Goal: Task Accomplishment & Management: Manage account settings

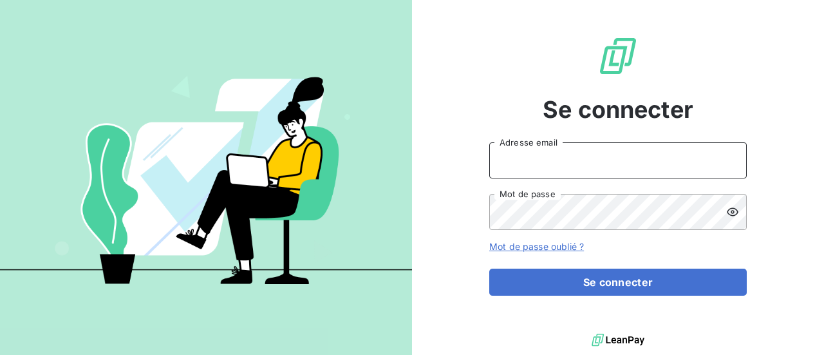
click at [532, 162] on input "Adresse email" at bounding box center [618, 160] width 258 height 36
type input "B"
type input "[PERSON_NAME][EMAIL_ADDRESS][DOMAIN_NAME]"
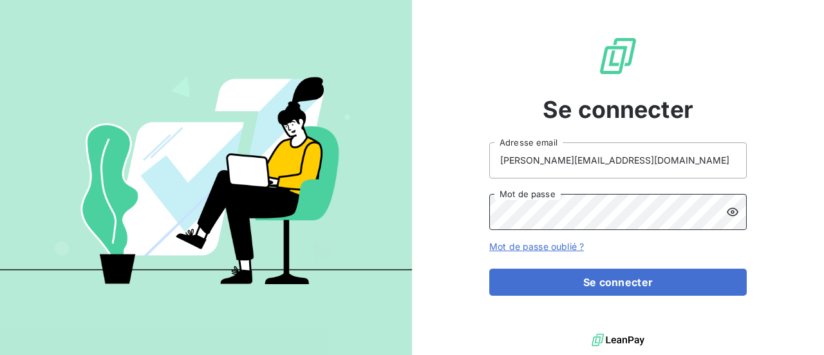
click at [489, 268] on button "Se connecter" at bounding box center [618, 281] width 258 height 27
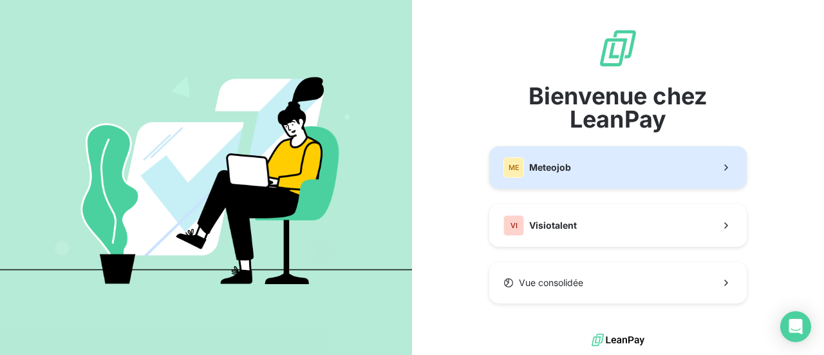
click at [575, 180] on button "ME Meteojob" at bounding box center [618, 167] width 258 height 42
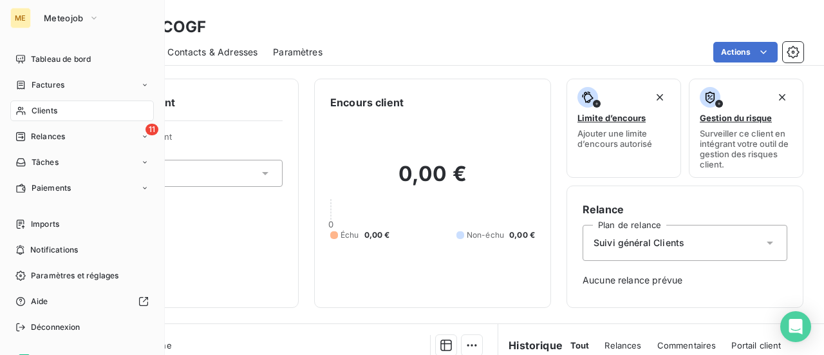
click at [35, 111] on span "Clients" at bounding box center [45, 111] width 26 height 12
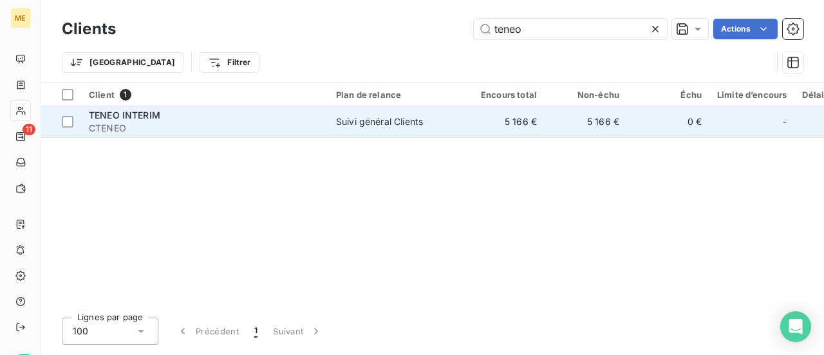
type input "teneo"
click at [348, 131] on td "Suivi général Clients" at bounding box center [395, 121] width 134 height 31
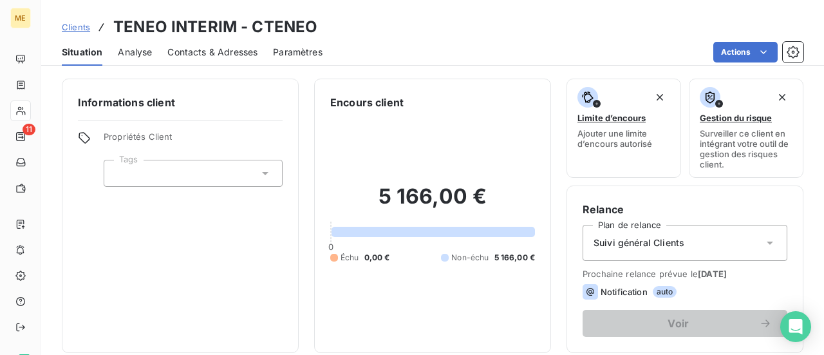
click at [767, 241] on icon at bounding box center [770, 242] width 6 height 3
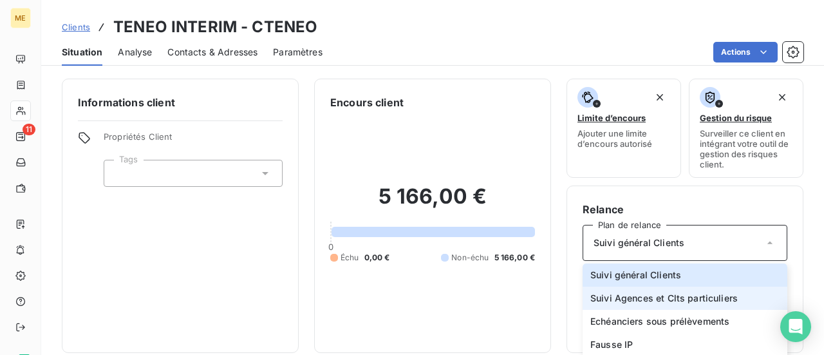
click at [722, 294] on span "Suivi Agences et Clts particuliers" at bounding box center [663, 298] width 147 height 13
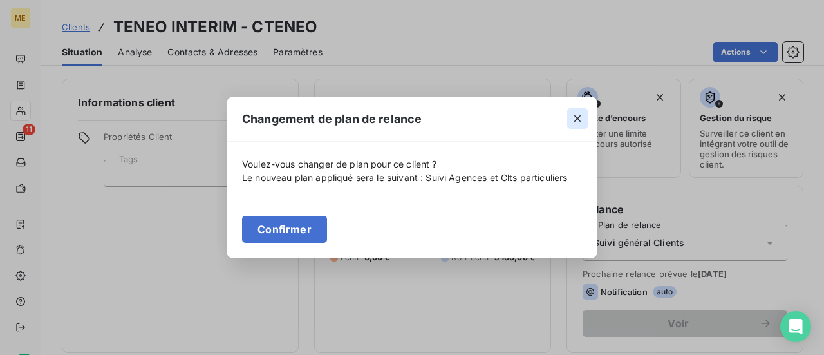
click at [578, 122] on icon "button" at bounding box center [577, 118] width 13 height 13
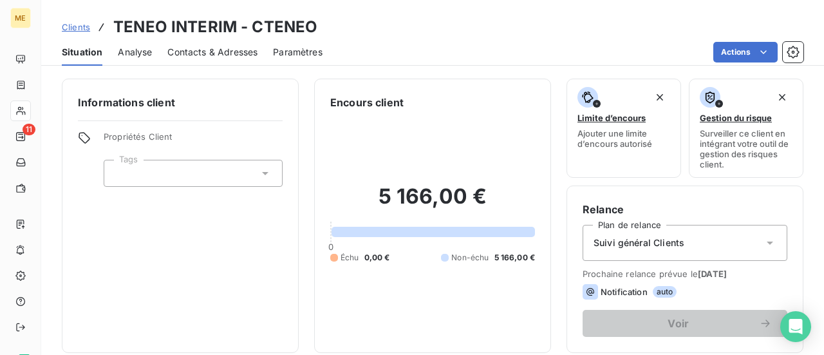
click at [764, 243] on icon at bounding box center [770, 242] width 13 height 13
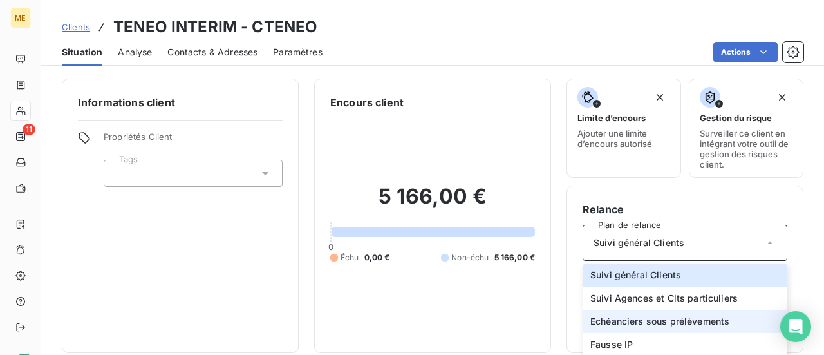
click at [716, 320] on span "Echéanciers sous prélèvements" at bounding box center [659, 321] width 139 height 13
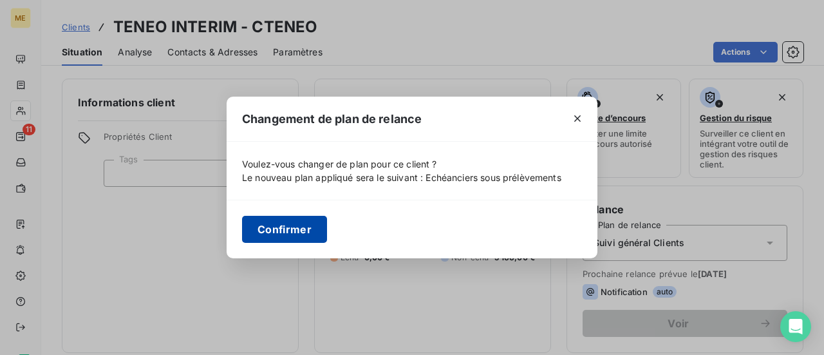
click at [306, 238] on button "Confirmer" at bounding box center [284, 229] width 85 height 27
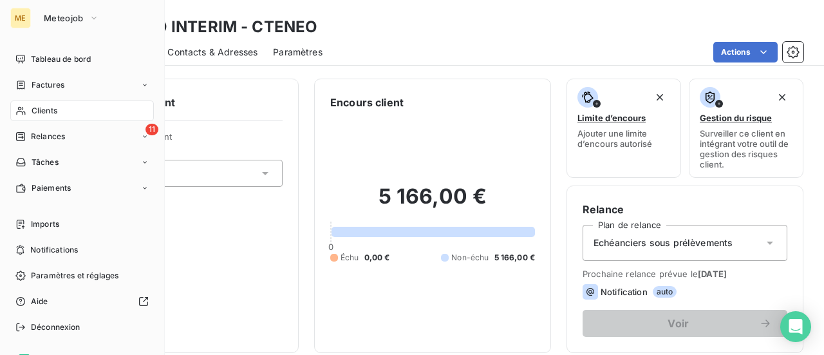
click at [37, 113] on span "Clients" at bounding box center [45, 111] width 26 height 12
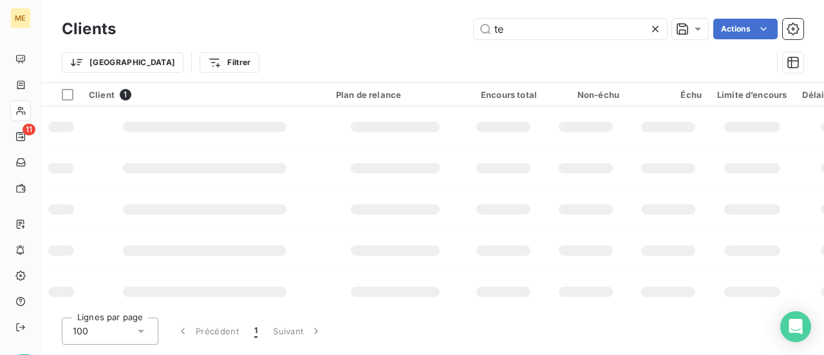
type input "t"
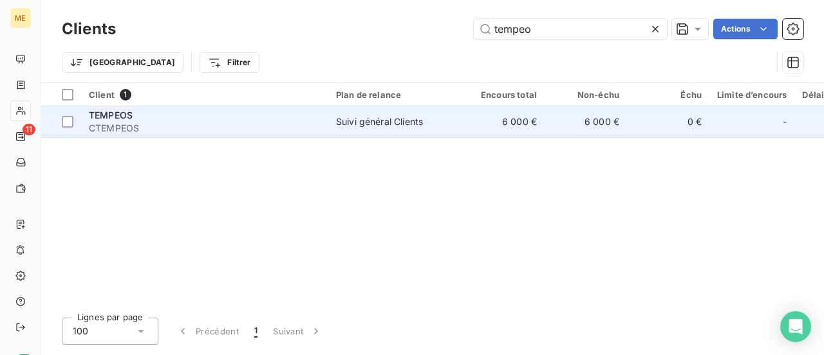
type input "tempeo"
click at [357, 131] on td "Suivi général Clients" at bounding box center [395, 121] width 134 height 31
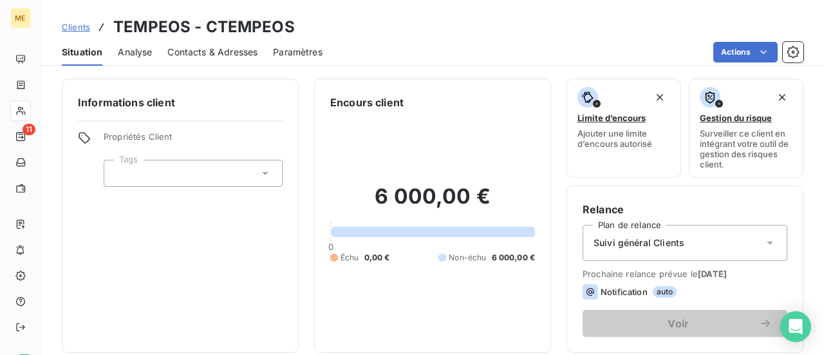
click at [764, 241] on icon at bounding box center [770, 242] width 13 height 13
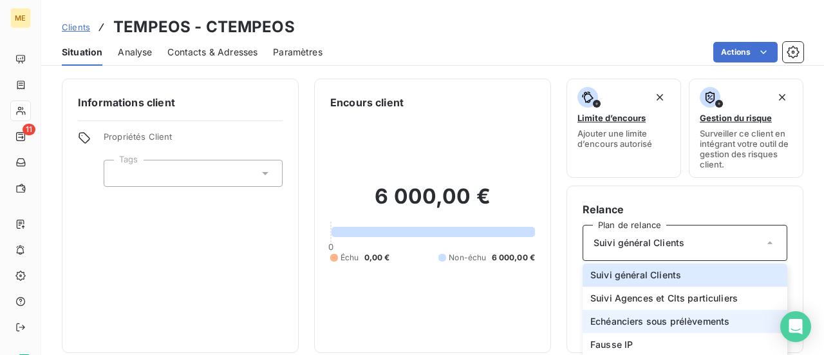
click at [708, 326] on span "Echéanciers sous prélèvements" at bounding box center [659, 321] width 139 height 13
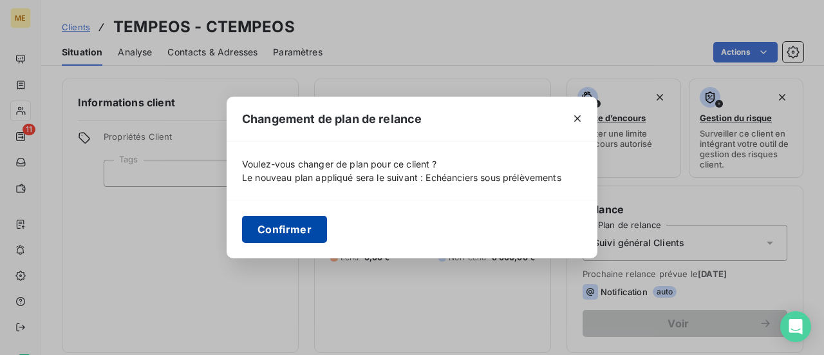
click at [303, 231] on button "Confirmer" at bounding box center [284, 229] width 85 height 27
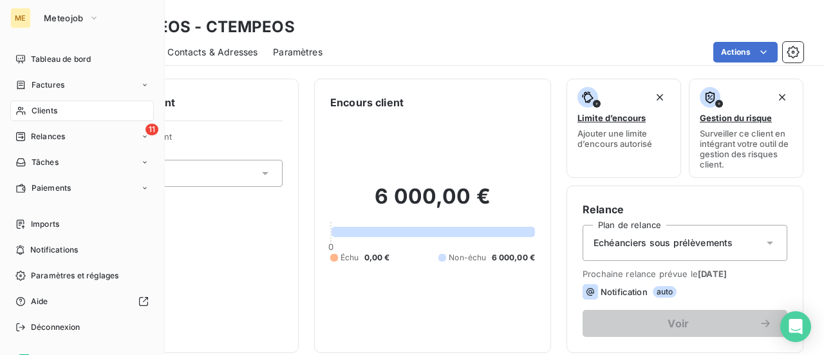
click at [41, 115] on span "Clients" at bounding box center [45, 111] width 26 height 12
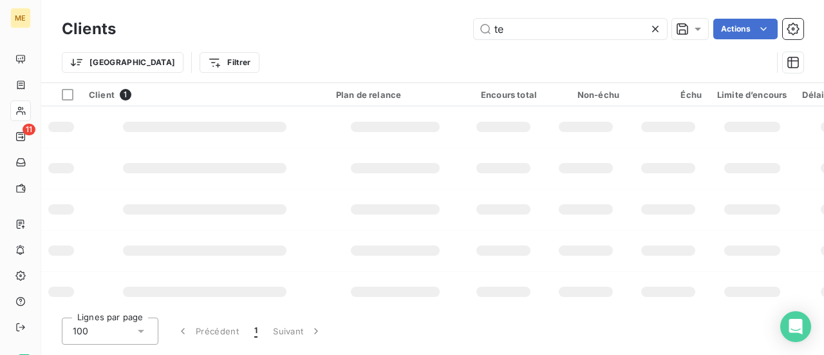
type input "t"
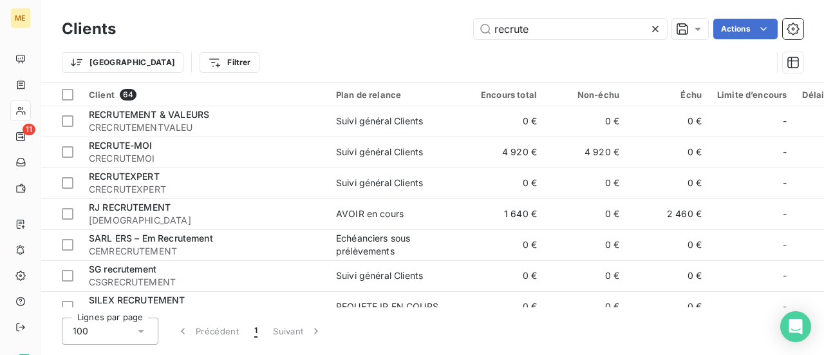
scroll to position [1610, 0]
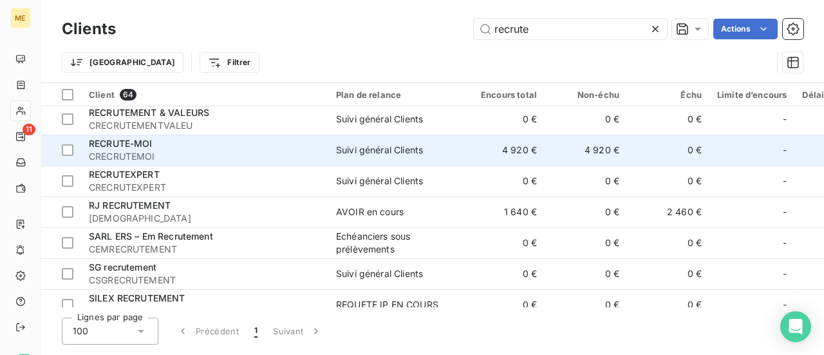
type input "recrute"
click at [274, 148] on div "RECRUTE-MOI" at bounding box center [205, 143] width 232 height 13
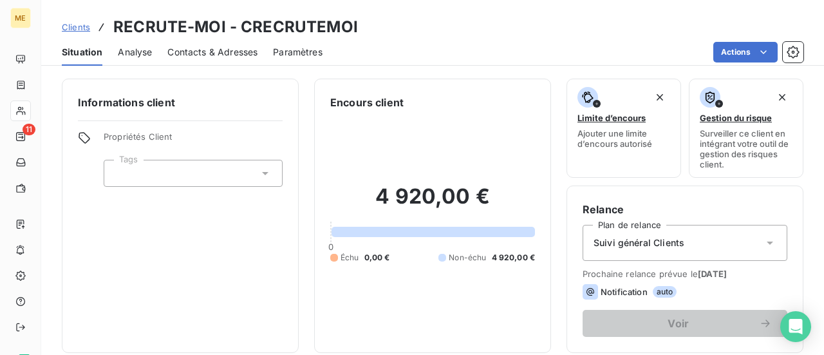
click at [764, 244] on icon at bounding box center [770, 242] width 13 height 13
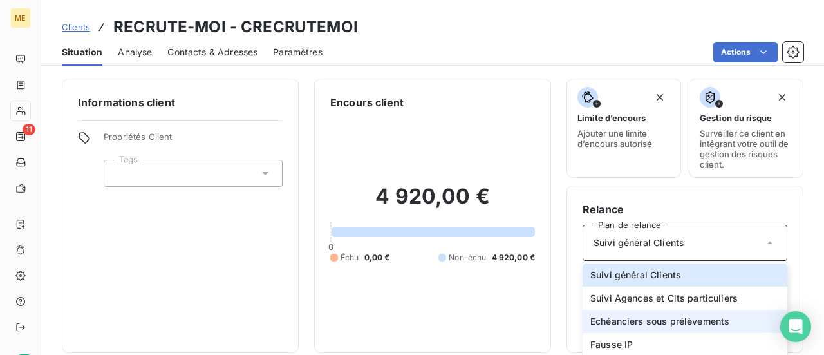
click at [710, 323] on span "Echéanciers sous prélèvements" at bounding box center [659, 321] width 139 height 13
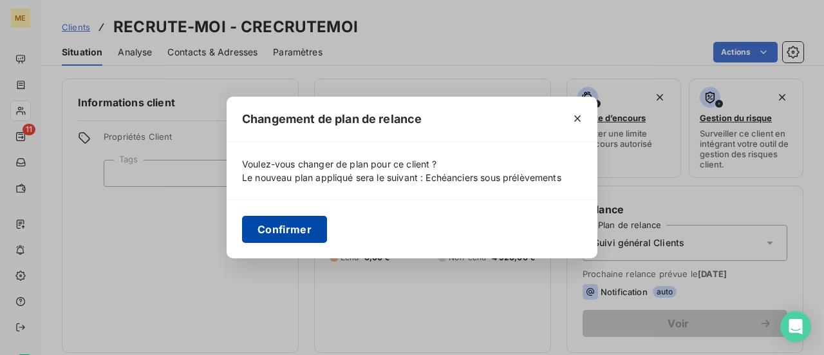
click at [277, 223] on button "Confirmer" at bounding box center [284, 229] width 85 height 27
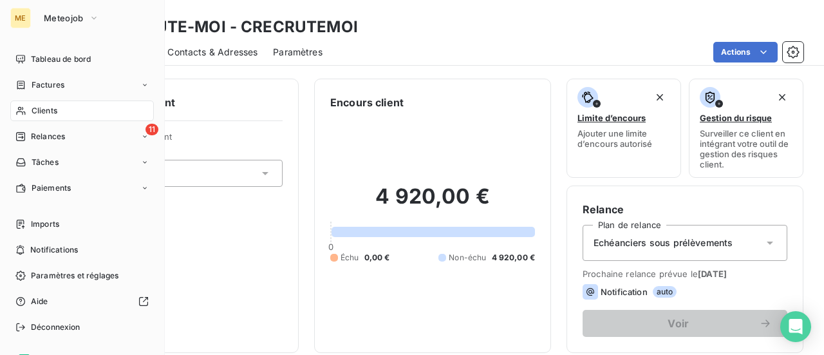
click at [38, 111] on span "Clients" at bounding box center [45, 111] width 26 height 12
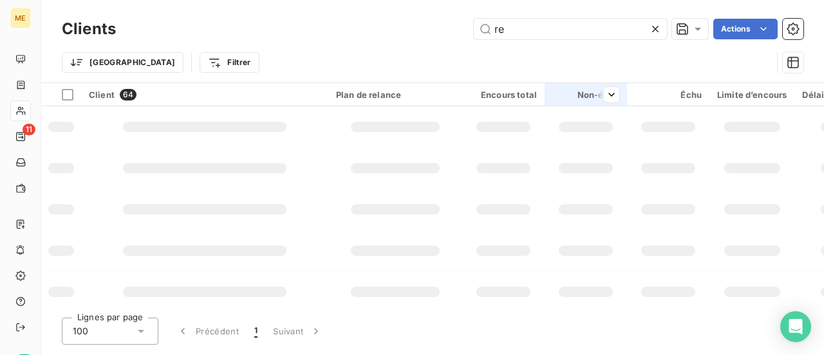
type input "r"
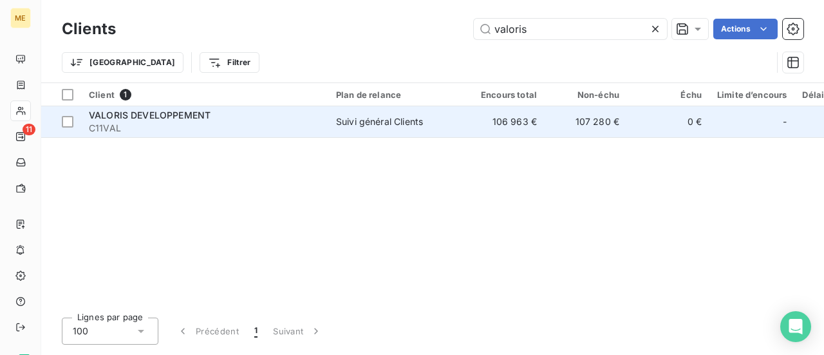
type input "valoris"
click at [382, 124] on div "Suivi général Clients" at bounding box center [379, 121] width 87 height 13
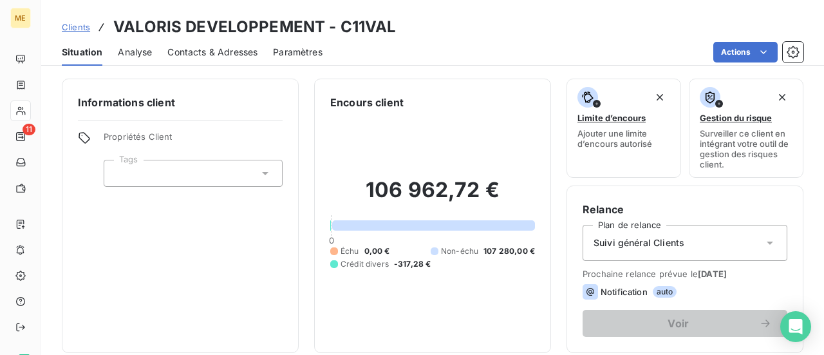
click at [764, 245] on icon at bounding box center [770, 242] width 13 height 13
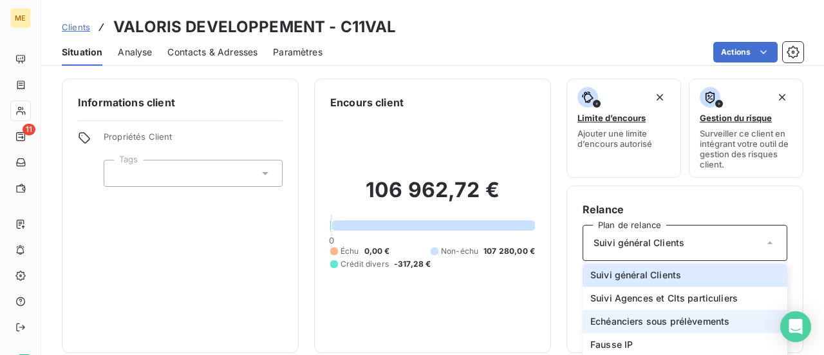
click at [720, 315] on span "Echéanciers sous prélèvements" at bounding box center [659, 321] width 139 height 13
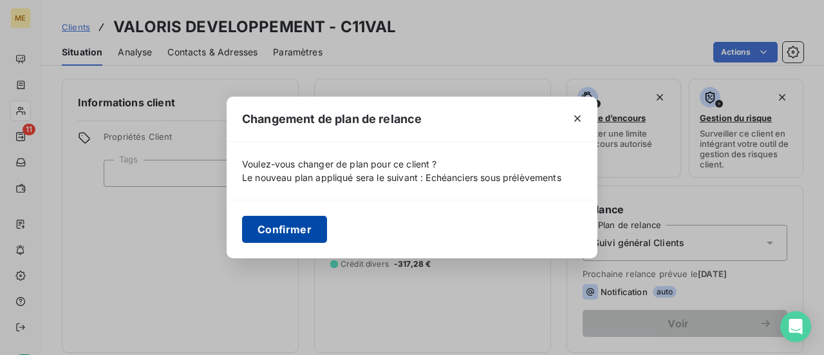
click at [301, 232] on button "Confirmer" at bounding box center [284, 229] width 85 height 27
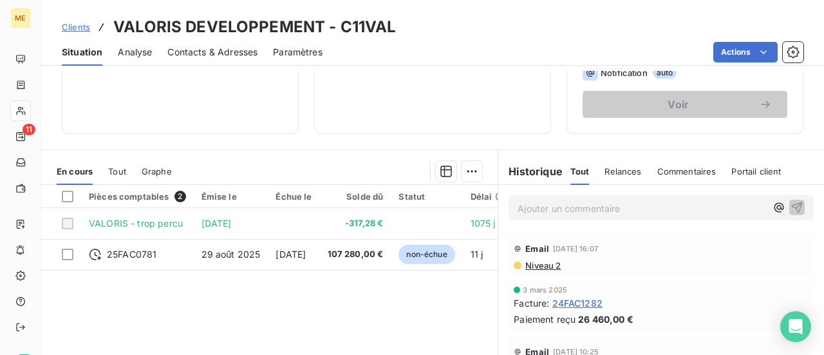
scroll to position [258, 0]
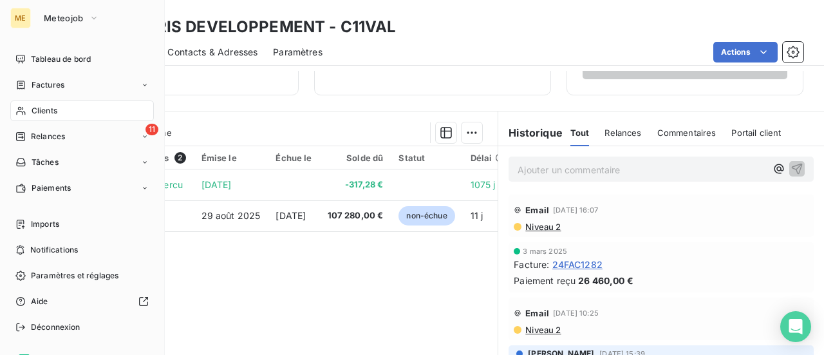
click at [36, 108] on span "Clients" at bounding box center [45, 111] width 26 height 12
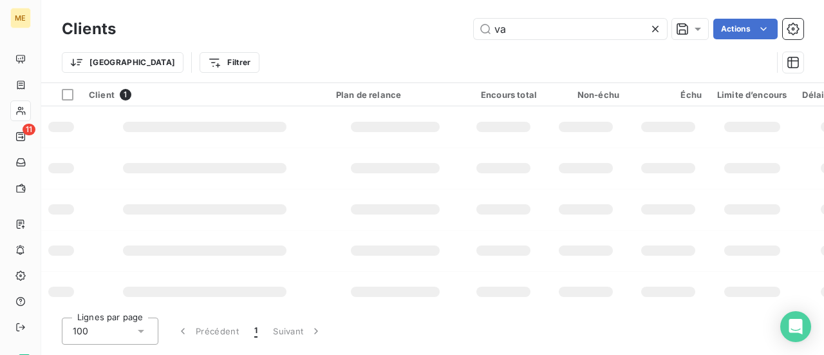
type input "v"
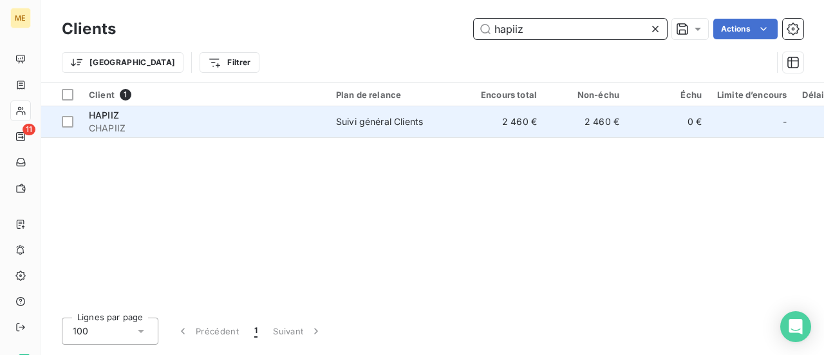
type input "hapiiz"
click at [366, 131] on td "Suivi général Clients" at bounding box center [395, 121] width 134 height 31
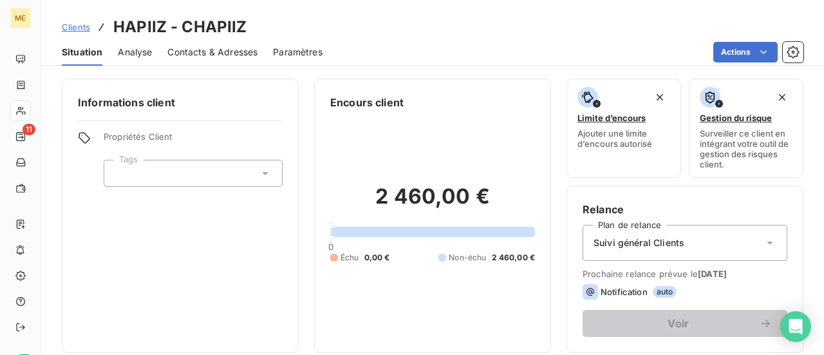
click at [764, 243] on icon at bounding box center [770, 242] width 13 height 13
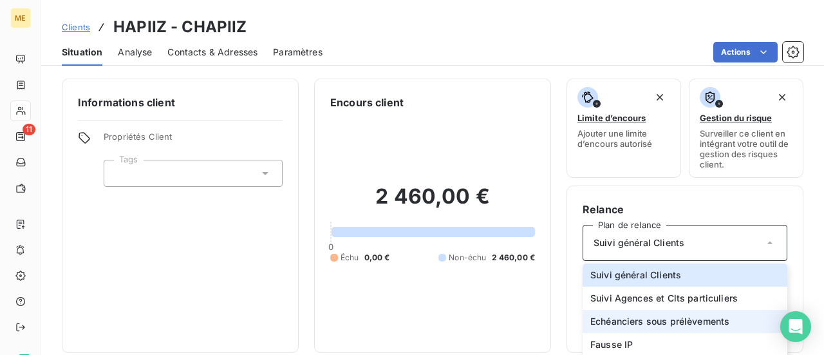
click at [724, 317] on li "Echéanciers sous prélèvements" at bounding box center [685, 321] width 205 height 23
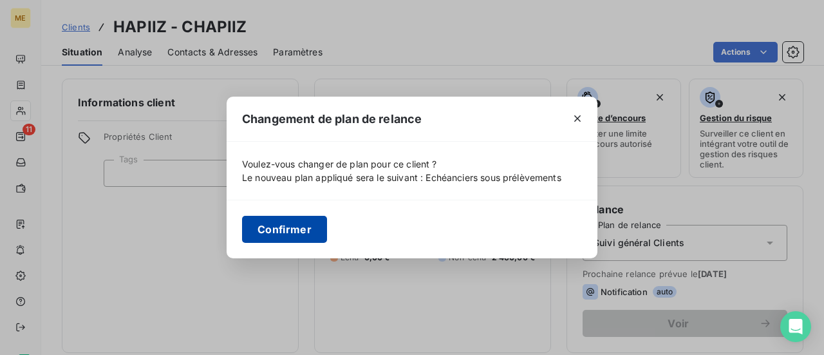
click at [294, 225] on button "Confirmer" at bounding box center [284, 229] width 85 height 27
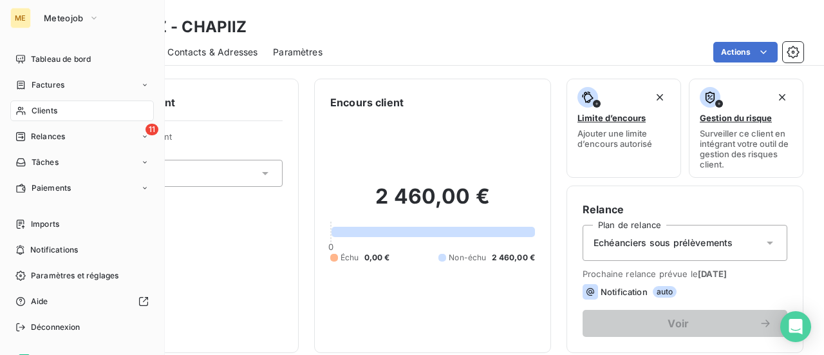
click at [40, 111] on span "Clients" at bounding box center [45, 111] width 26 height 12
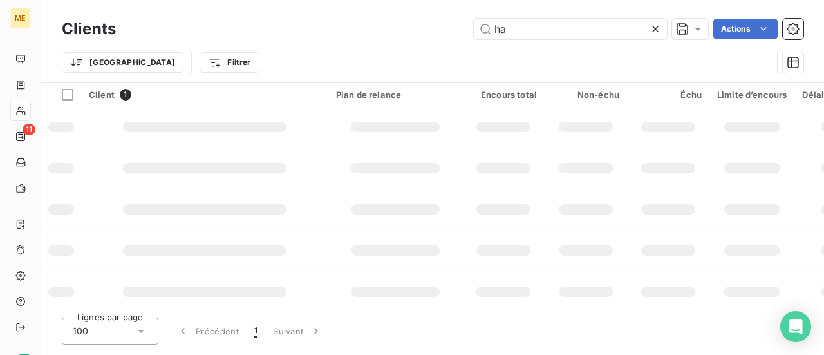
type input "h"
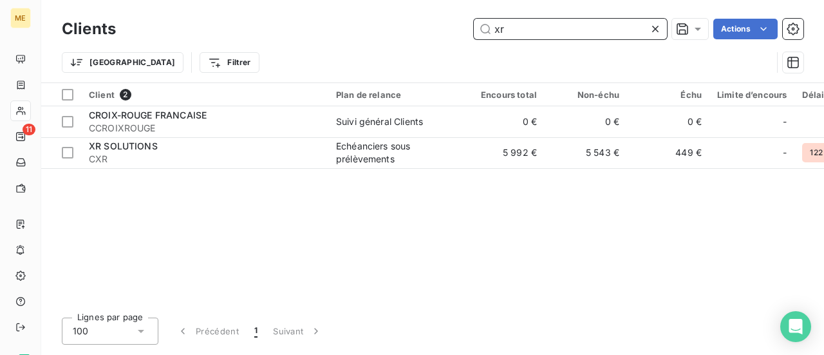
type input "x"
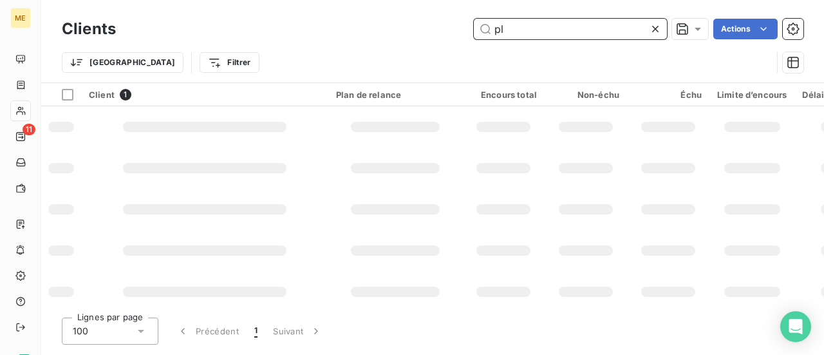
type input "p"
type input "r"
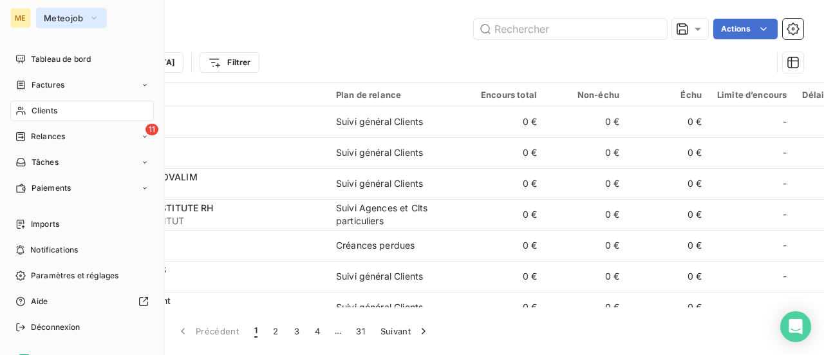
click at [74, 14] on span "Meteojob" at bounding box center [64, 18] width 40 height 10
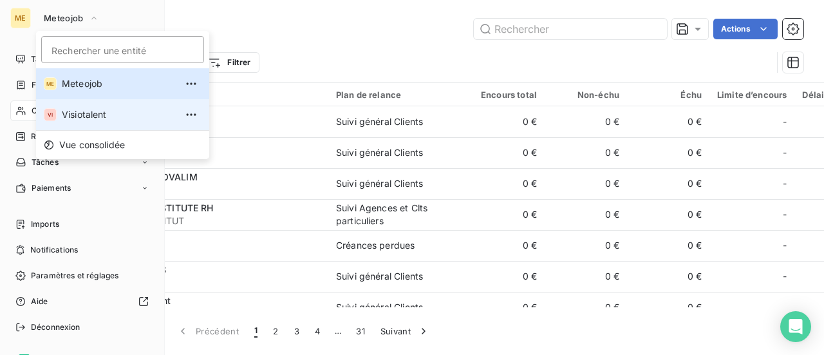
click at [88, 113] on span "Visiotalent" at bounding box center [119, 114] width 114 height 13
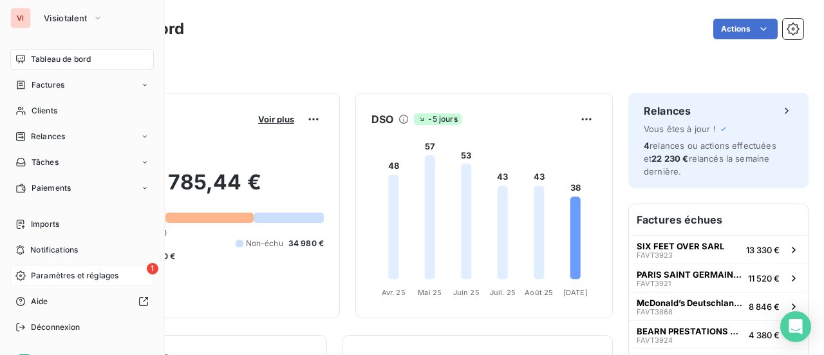
click at [66, 276] on span "Paramètres et réglages" at bounding box center [75, 276] width 88 height 12
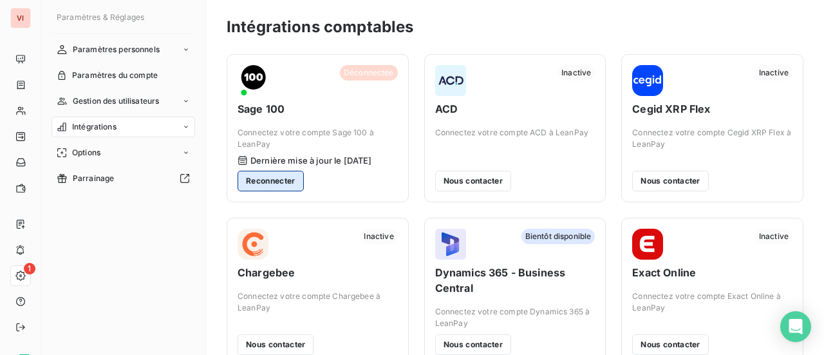
click at [272, 180] on button "Reconnecter" at bounding box center [271, 181] width 66 height 21
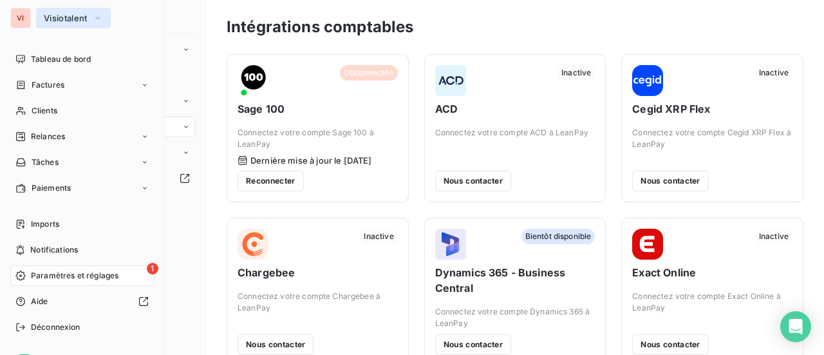
click at [66, 19] on span "Visiotalent" at bounding box center [66, 18] width 44 height 10
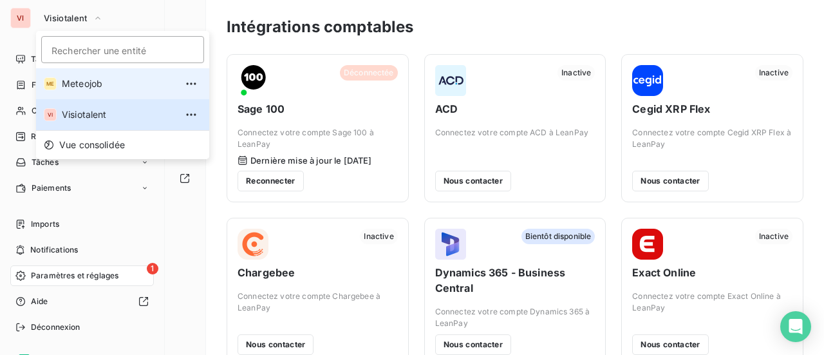
click at [77, 84] on span "Meteojob" at bounding box center [119, 83] width 114 height 13
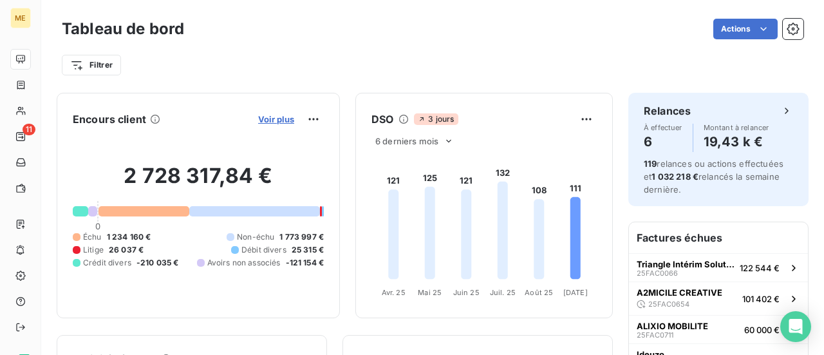
click at [273, 120] on span "Voir plus" at bounding box center [276, 119] width 36 height 10
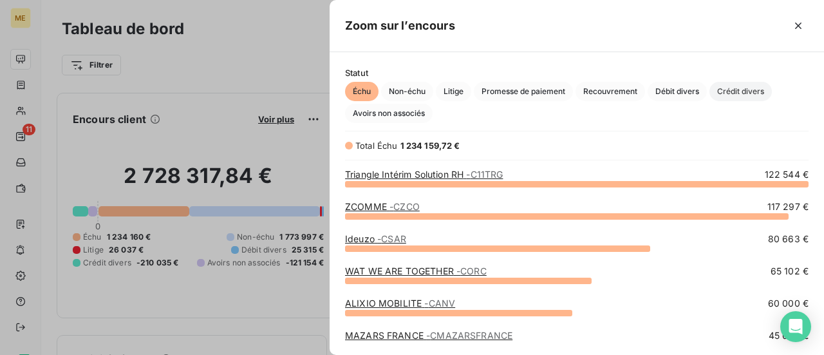
scroll to position [162, 484]
click at [738, 88] on span "Crédit divers" at bounding box center [741, 91] width 62 height 19
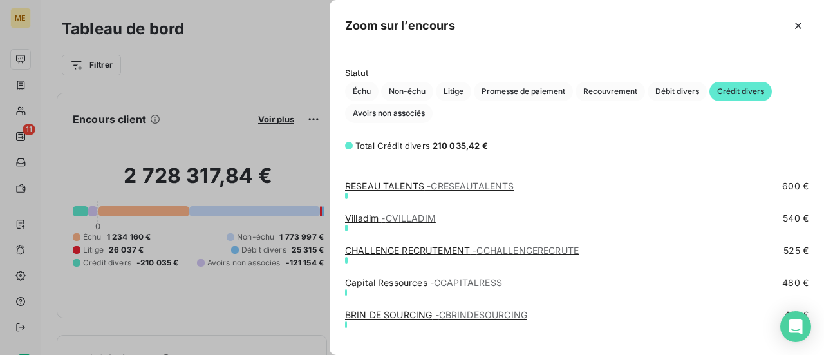
scroll to position [1098, 0]
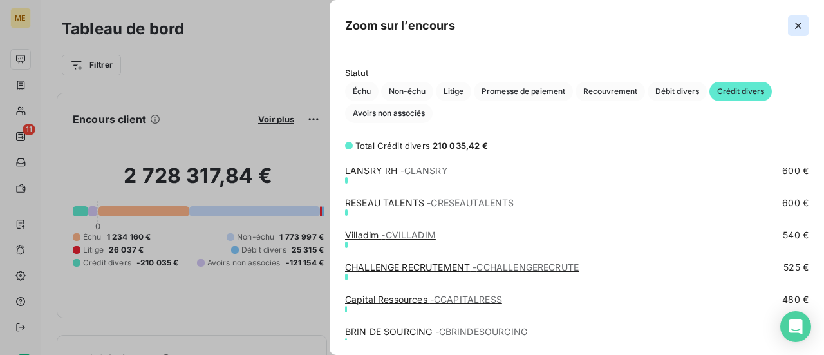
click at [797, 23] on icon "button" at bounding box center [798, 25] width 13 height 13
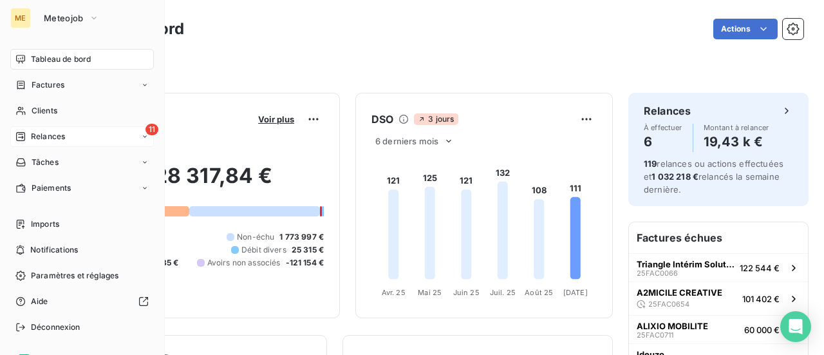
click at [50, 136] on span "Relances" at bounding box center [48, 137] width 34 height 12
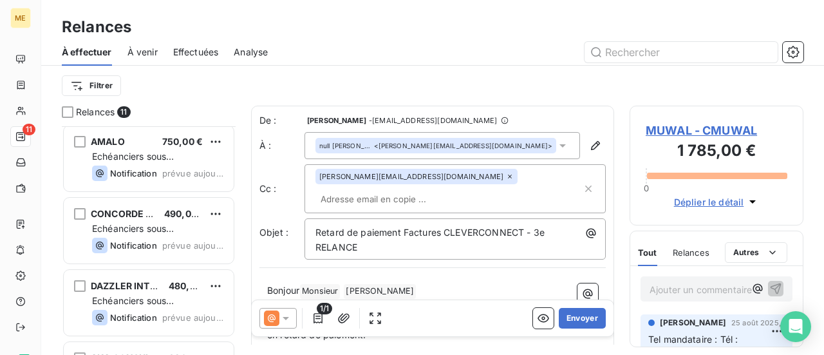
scroll to position [565, 0]
